Goal: Navigation & Orientation: Find specific page/section

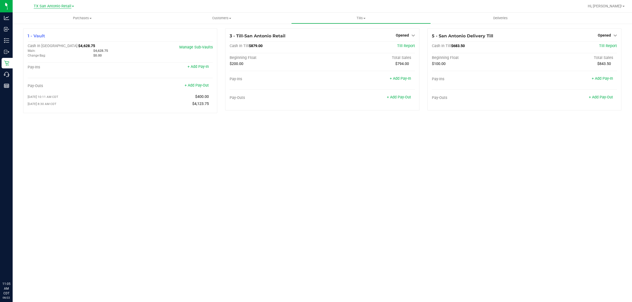
click at [53, 7] on span "TX San Antonio Retail" at bounding box center [53, 6] width 38 height 5
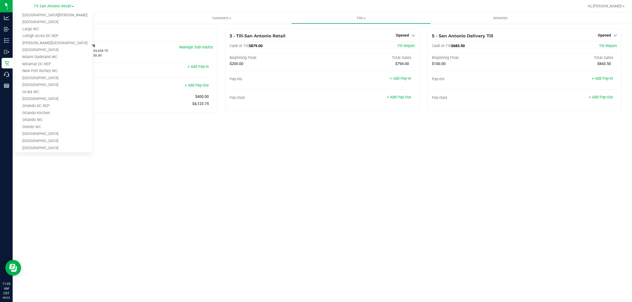
scroll to position [231, 0]
click at [45, 102] on link "TX goodblend" at bounding box center [53, 103] width 77 height 7
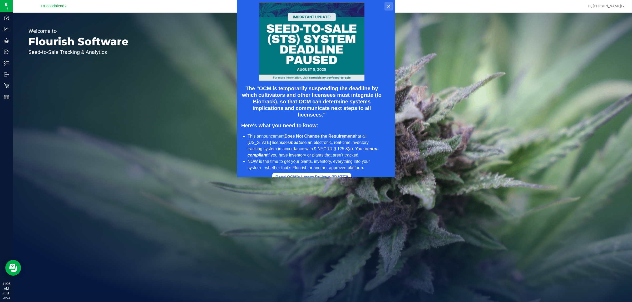
click at [389, 7] on icon at bounding box center [389, 6] width 4 height 4
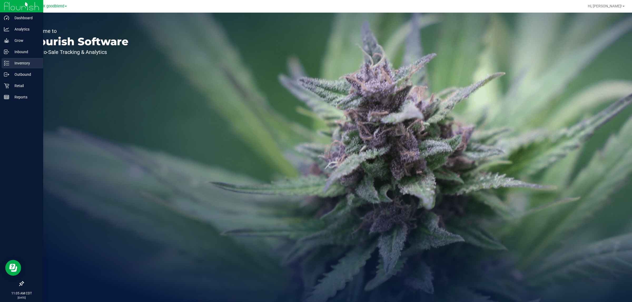
click at [14, 61] on p "Inventory" at bounding box center [25, 63] width 32 height 6
